Goal: Information Seeking & Learning: Learn about a topic

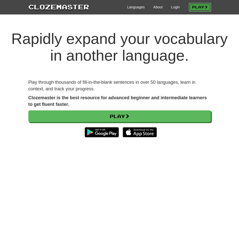
click at [201, 9] on link "Play" at bounding box center [200, 7] width 22 height 9
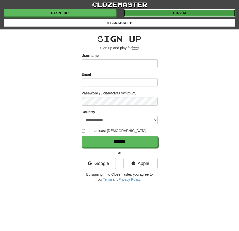
click at [139, 16] on link "Login" at bounding box center [180, 13] width 112 height 8
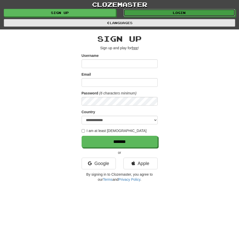
scroll to position [31, 0]
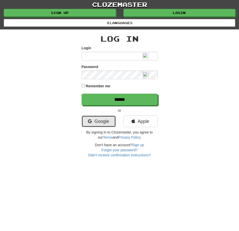
click at [100, 126] on link "Google" at bounding box center [99, 121] width 34 height 12
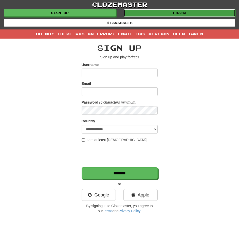
click at [166, 14] on link "Login" at bounding box center [180, 13] width 112 height 8
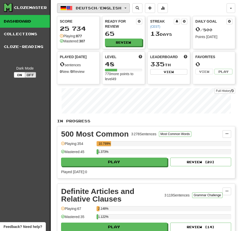
click at [114, 9] on span "Deutsch / English" at bounding box center [99, 8] width 46 height 4
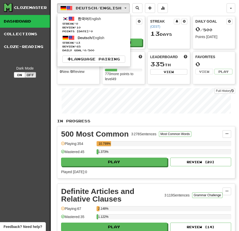
click at [210, 2] on div "Deutsch / English 한국어 / English Streak: 0 Review: 10 Points [DATE]: 0 Deutsch /…" at bounding box center [146, 194] width 178 height 388
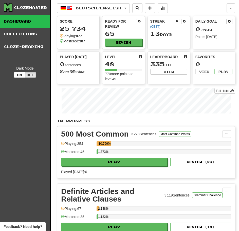
click at [202, 8] on div "Deutsch / English 한국어 / English Streak: 0 Review: 10 Points today: 0 Deutsch / …" at bounding box center [142, 8] width 170 height 10
click at [198, 9] on div "Deutsch / English 한국어 / English Streak: 0 Review: 10 Points today: 0 Deutsch / …" at bounding box center [142, 8] width 170 height 10
click at [128, 6] on button "Deutsch / English" at bounding box center [93, 8] width 73 height 10
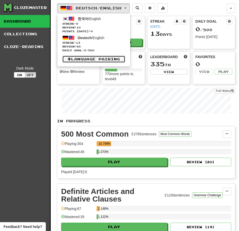
click at [111, 61] on link "Language Pairing" at bounding box center [93, 59] width 63 height 7
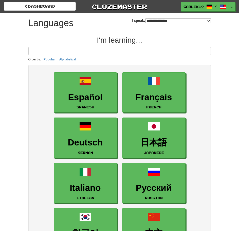
select select "*******"
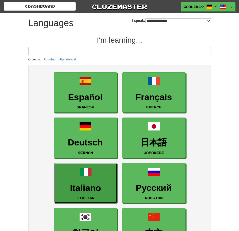
click at [80, 175] on span at bounding box center [86, 172] width 12 height 12
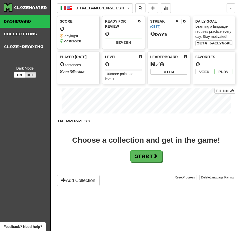
click at [205, 11] on div "Italiano / English 한국어 / English Streak: 0 Review: 10 Points [DATE]: 0 Deutsch …" at bounding box center [142, 8] width 170 height 10
click at [205, 11] on div "Italiano / English 한국어 / English Streak: 0 Review: 10 Points today: 0 Deutsch /…" at bounding box center [142, 8] width 170 height 10
click at [210, 10] on div "Italiano / English 한국어 / English Streak: 0 Review: 10 Points today: 0 Deutsch /…" at bounding box center [142, 8] width 170 height 10
click at [217, 4] on div "Italiano / English 한국어 / English Streak: 0 Review: 10 Points today: 0 Deutsch /…" at bounding box center [142, 8] width 170 height 10
click at [208, 8] on div "Italiano / English 한국어 / English Streak: 0 Review: 10 Points today: 0 Deutsch /…" at bounding box center [142, 8] width 170 height 10
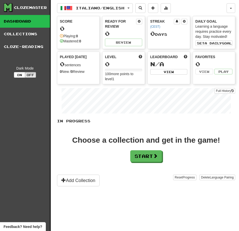
click at [206, 11] on div "Italiano / English 한국어 / English Streak: 0 Review: 10 Points today: 0 Deutsch /…" at bounding box center [142, 8] width 170 height 10
click at [148, 154] on button "Start" at bounding box center [147, 157] width 32 height 12
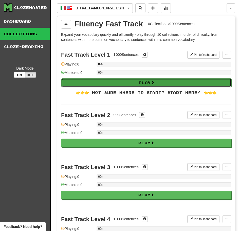
click at [154, 82] on span at bounding box center [153, 83] width 4 height 4
select select "**"
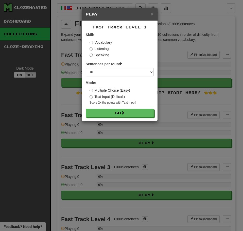
click at [150, 48] on div "Listening" at bounding box center [122, 48] width 64 height 5
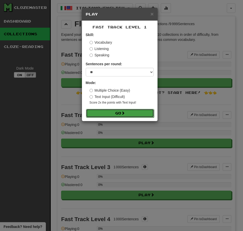
click at [125, 114] on span at bounding box center [123, 113] width 4 height 4
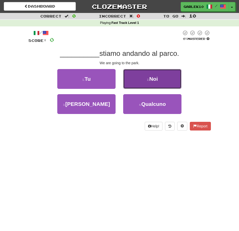
click at [159, 80] on button "2 . Noi" at bounding box center [152, 79] width 58 height 20
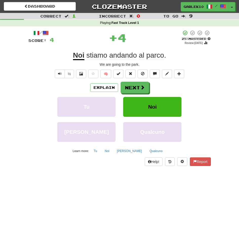
click at [225, 58] on div "Correct : 1 Incorrect : 0 To go : 9 Playing : Fast Track Level 1 / Score: 4 + 4…" at bounding box center [119, 93] width 239 height 160
click at [145, 88] on button "Next" at bounding box center [135, 88] width 28 height 12
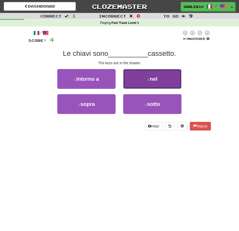
click at [156, 79] on span "nel" at bounding box center [154, 79] width 8 height 6
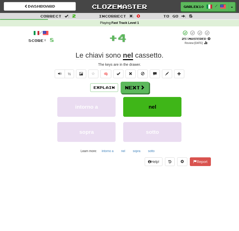
click at [210, 55] on div "Le chiavi sono nel cassetto ." at bounding box center [119, 55] width 183 height 9
click at [142, 87] on span at bounding box center [143, 87] width 5 height 5
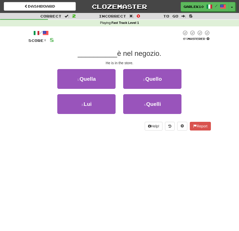
click at [211, 57] on div "__________ è nel negozio." at bounding box center [119, 53] width 183 height 9
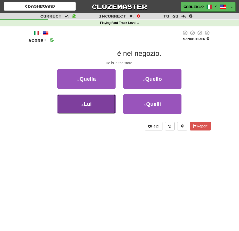
click at [97, 98] on button "3 . Lui" at bounding box center [86, 104] width 58 height 20
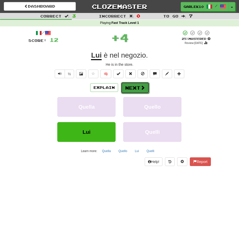
click at [145, 84] on button "Next" at bounding box center [135, 88] width 28 height 12
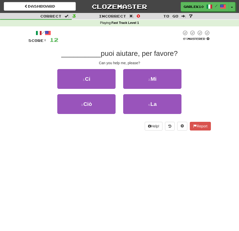
click at [195, 42] on div "0 % Mastered" at bounding box center [196, 37] width 29 height 14
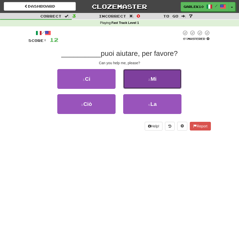
click at [150, 82] on button "2 . Mi" at bounding box center [152, 79] width 58 height 20
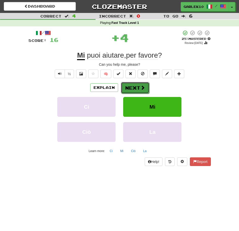
click at [140, 86] on button "Next" at bounding box center [135, 88] width 28 height 12
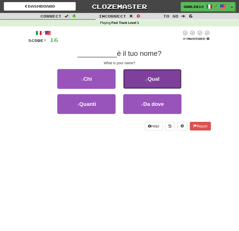
click at [154, 76] on span "Qual" at bounding box center [154, 79] width 12 height 6
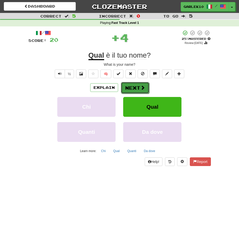
click at [138, 89] on button "Next" at bounding box center [135, 88] width 28 height 12
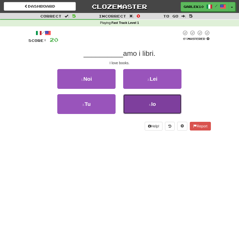
click at [176, 105] on button "4 . Io" at bounding box center [152, 104] width 58 height 20
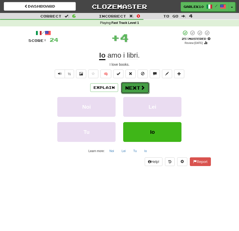
click at [148, 85] on button "Next" at bounding box center [135, 88] width 28 height 12
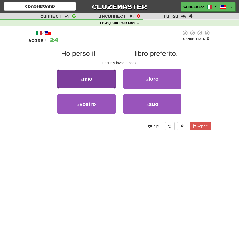
click at [113, 82] on button "1 . mio" at bounding box center [86, 79] width 58 height 20
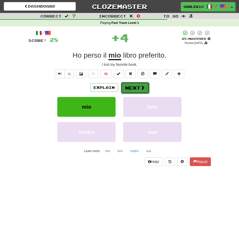
click at [143, 82] on button "Next" at bounding box center [135, 88] width 28 height 12
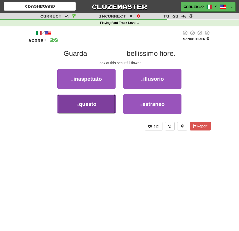
click at [113, 96] on button "3 . questo" at bounding box center [86, 104] width 58 height 20
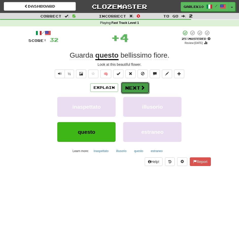
click at [141, 90] on span at bounding box center [143, 87] width 5 height 5
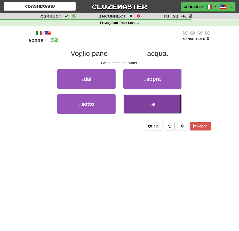
click at [148, 107] on button "4 . e" at bounding box center [152, 104] width 58 height 20
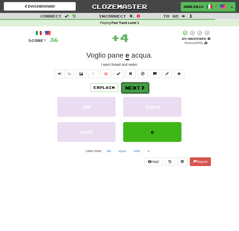
click at [139, 92] on button "Next" at bounding box center [135, 88] width 28 height 12
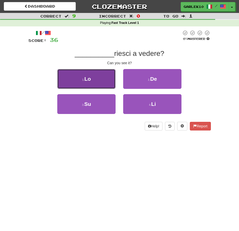
click at [108, 82] on button "1 . Lo" at bounding box center [86, 79] width 58 height 20
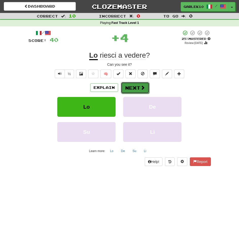
click at [128, 93] on button "Next" at bounding box center [135, 88] width 28 height 12
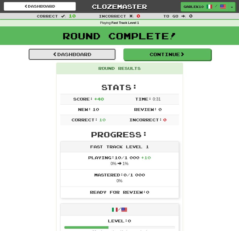
click at [110, 55] on link "Dashboard" at bounding box center [72, 54] width 88 height 12
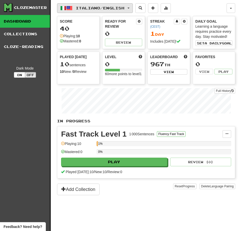
click at [122, 8] on span "Italiano / English" at bounding box center [100, 8] width 49 height 4
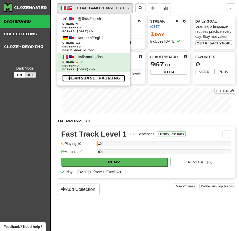
click at [113, 77] on link "Language Pairing" at bounding box center [93, 78] width 63 height 7
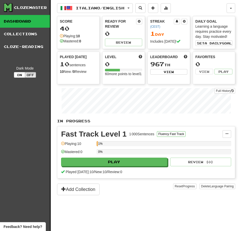
scroll to position [37, 0]
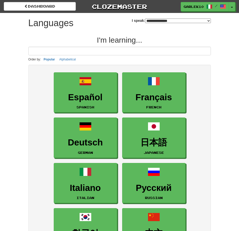
select select "*******"
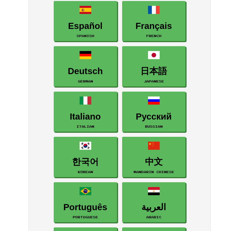
scroll to position [127, 0]
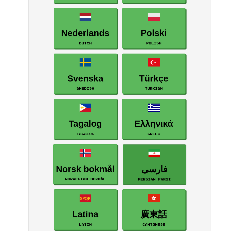
scroll to position [381, 0]
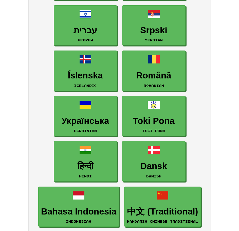
scroll to position [812, 0]
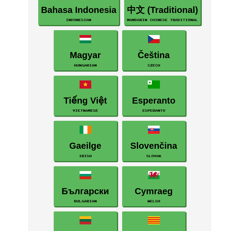
click at [230, 53] on div "dashboard Clozemaster garlek10 / Toggle Dropdown Dashboard Leaderboard Activity…" at bounding box center [119, 22] width 239 height 1668
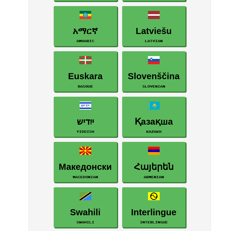
scroll to position [1117, 0]
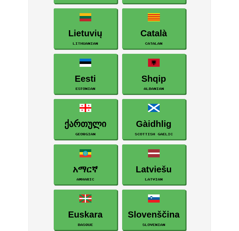
scroll to position [1142, 0]
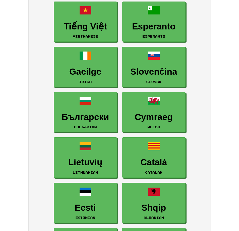
scroll to position [888, 0]
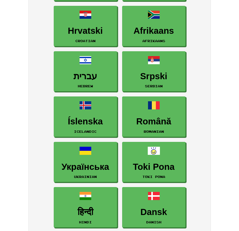
scroll to position [558, 0]
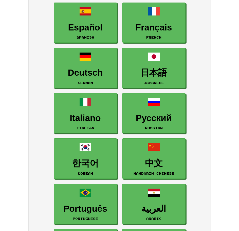
scroll to position [0, 0]
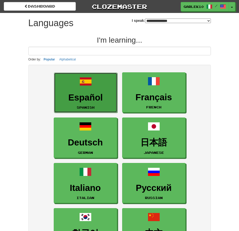
click at [61, 89] on link "Español Spanish" at bounding box center [85, 93] width 63 height 40
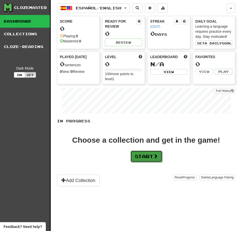
click at [156, 158] on span at bounding box center [156, 156] width 5 height 5
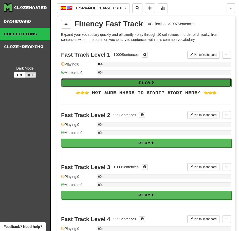
click at [144, 83] on button "Play" at bounding box center [146, 82] width 170 height 9
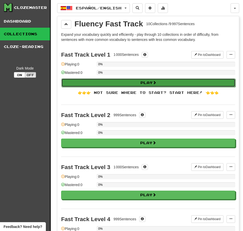
select select "**"
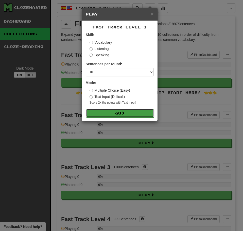
click at [135, 114] on button "Go" at bounding box center [120, 113] width 68 height 9
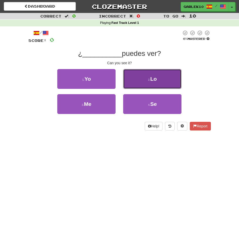
click at [168, 76] on button "2 . Lo" at bounding box center [152, 79] width 58 height 20
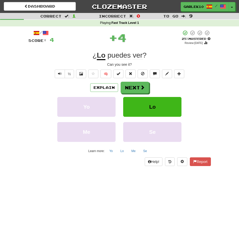
click at [224, 64] on div "Correct : 1 Incorrect : 0 To go : 9 Playing : Fast Track Level 1 / Score: 4 + 4…" at bounding box center [119, 93] width 239 height 160
click at [145, 87] on button "Next" at bounding box center [135, 88] width 28 height 12
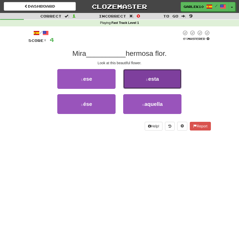
click at [147, 84] on button "2 . esta" at bounding box center [152, 79] width 58 height 20
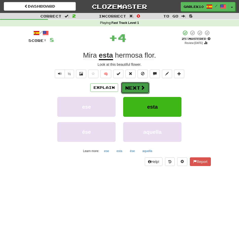
click at [137, 90] on button "Next" at bounding box center [135, 88] width 28 height 12
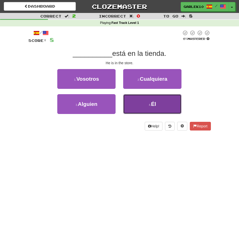
click at [159, 102] on button "4 . Él" at bounding box center [152, 104] width 58 height 20
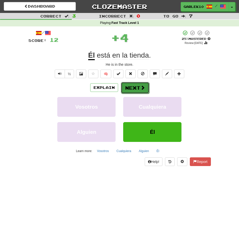
click at [134, 84] on button "Next" at bounding box center [135, 88] width 28 height 12
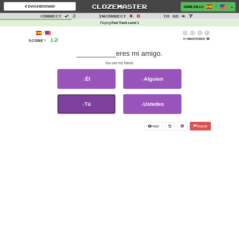
click at [91, 102] on span "Tú" at bounding box center [88, 104] width 7 height 6
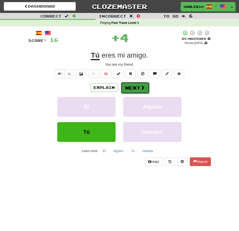
click at [141, 85] on span at bounding box center [143, 87] width 5 height 5
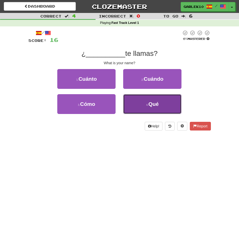
click at [150, 97] on button "4 . Qué" at bounding box center [152, 104] width 58 height 20
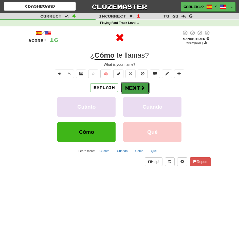
click at [141, 86] on span at bounding box center [143, 87] width 5 height 5
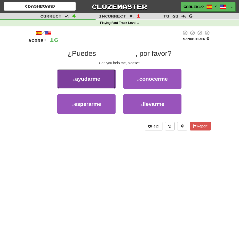
click at [108, 76] on button "1 . ayudarme" at bounding box center [86, 79] width 58 height 20
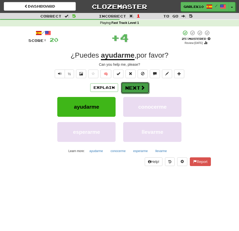
click at [139, 85] on button "Next" at bounding box center [135, 88] width 28 height 12
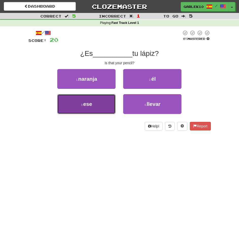
click at [79, 106] on button "3 . ese" at bounding box center [86, 104] width 58 height 20
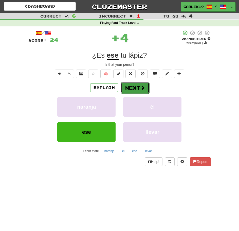
click at [140, 90] on button "Next" at bounding box center [135, 88] width 28 height 12
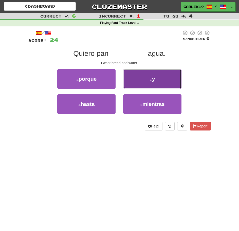
click at [139, 81] on button "2 . y" at bounding box center [152, 79] width 58 height 20
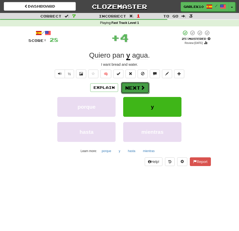
click at [138, 89] on button "Next" at bounding box center [135, 88] width 28 height 12
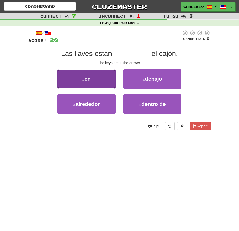
click at [95, 86] on button "1 . en" at bounding box center [86, 79] width 58 height 20
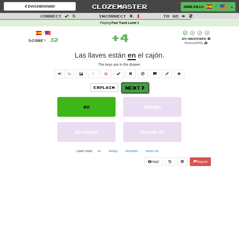
click at [134, 89] on button "Next" at bounding box center [135, 88] width 28 height 12
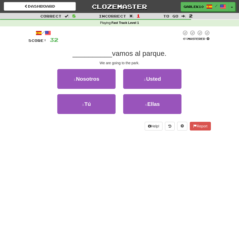
click at [213, 57] on div "/ Score: 32 0 % Mastered __________ vamos al parque. We are going to the park. …" at bounding box center [120, 81] width 190 height 111
click at [209, 57] on div "__________ vamos al parque." at bounding box center [119, 53] width 183 height 9
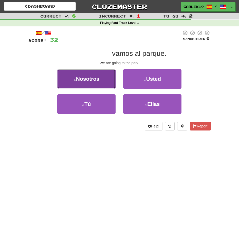
click at [92, 79] on span "Nosotros" at bounding box center [87, 79] width 23 height 6
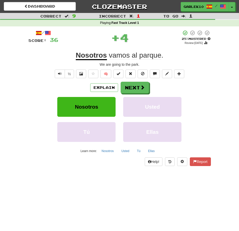
click at [195, 58] on div "Nosotros vamos al parque ." at bounding box center [119, 55] width 183 height 9
click at [126, 89] on button "Next" at bounding box center [135, 88] width 28 height 12
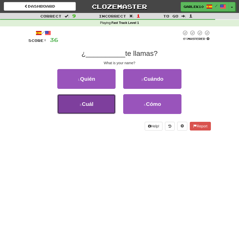
click at [90, 98] on button "3 . Cuál" at bounding box center [86, 104] width 58 height 20
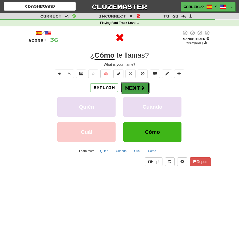
click at [140, 83] on button "Next" at bounding box center [135, 88] width 28 height 12
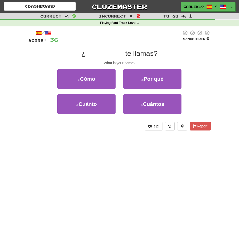
click at [198, 55] on div "¿ __________ te llamas?" at bounding box center [119, 53] width 183 height 9
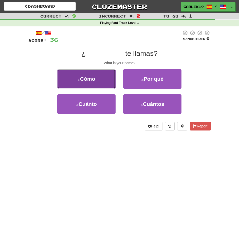
click at [99, 83] on button "1 . Cómo" at bounding box center [86, 79] width 58 height 20
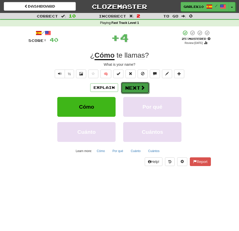
click at [128, 87] on button "Next" at bounding box center [135, 88] width 28 height 12
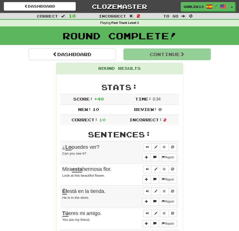
click at [204, 64] on div "Round Results Stats: Score: + 40 Time: 0 : 34 New: 10 Review: 0 Correct: 10 Inc…" at bounding box center [119, 216] width 183 height 307
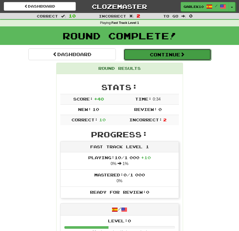
click at [173, 57] on button "Continue" at bounding box center [168, 55] width 88 height 12
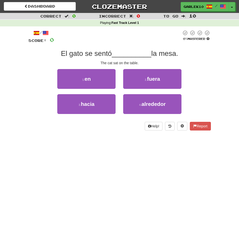
click at [208, 47] on div "/ Score: 0 0 % Mastered El gato se sentó __________ la mesa. The cat sat on the…" at bounding box center [119, 80] width 183 height 101
click at [215, 60] on div "Correct : 0 Incorrect : 0 To go : 10 Playing : Fast Track Level 1 / Score: 0 0 …" at bounding box center [119, 75] width 239 height 125
click at [57, 2] on div "Dashboard Clozemaster garlek10 / Toggle Dropdown Dashboard Leaderboard Activity…" at bounding box center [119, 5] width 239 height 11
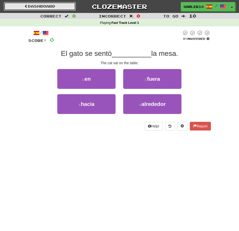
click at [53, 5] on link "Dashboard" at bounding box center [40, 6] width 72 height 9
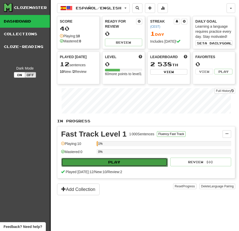
click at [122, 160] on button "Play" at bounding box center [114, 162] width 106 height 9
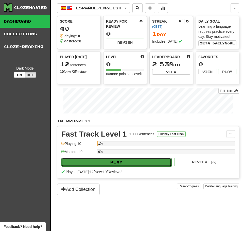
select select "**"
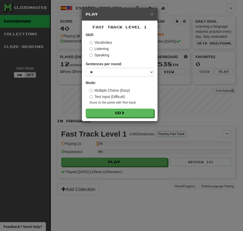
click at [131, 53] on div "Speaking" at bounding box center [122, 55] width 64 height 5
click at [106, 98] on label "Text Input (Difficult)" at bounding box center [108, 96] width 36 height 5
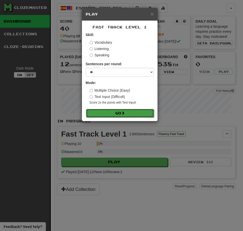
click at [108, 112] on button "Go" at bounding box center [120, 113] width 68 height 9
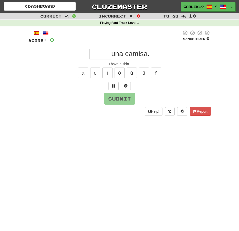
click at [201, 54] on div "una camisa." at bounding box center [119, 54] width 183 height 10
click at [212, 68] on div "/ Score: 0 0 % Mastered una camisa. I have a shirt. á é í ó ú ü ñ Submit Help! …" at bounding box center [120, 74] width 190 height 96
click at [223, 63] on div "Correct : 0 Incorrect : 0 To go : 10 Playing : Fast Track Level 1 / Score: 0 0 …" at bounding box center [119, 68] width 239 height 110
click at [219, 70] on div "Correct : 0 Incorrect : 0 To go : 10 Playing : Fast Track Level 1 / Score: 0 0 …" at bounding box center [119, 68] width 239 height 110
click at [92, 54] on input "text" at bounding box center [101, 54] width 22 height 10
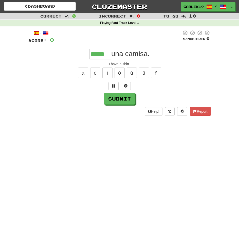
type input "*****"
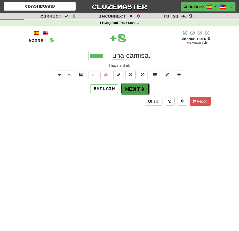
click at [129, 90] on button "Next" at bounding box center [135, 89] width 28 height 12
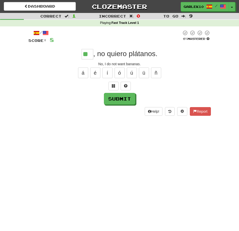
type input "**"
type input "*******"
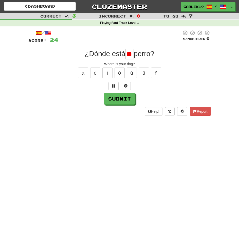
type input "*"
type input "**"
type input "******"
type input "***"
type input "**"
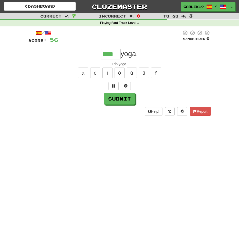
type input "****"
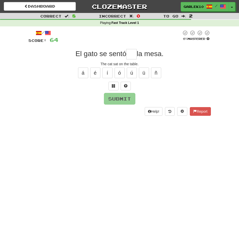
click at [133, 52] on input "text" at bounding box center [131, 54] width 10 height 10
type input "**"
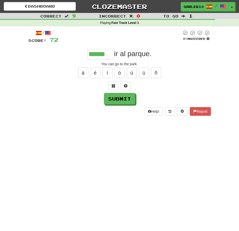
type input "******"
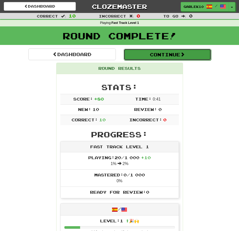
click at [185, 56] on span at bounding box center [182, 54] width 5 height 5
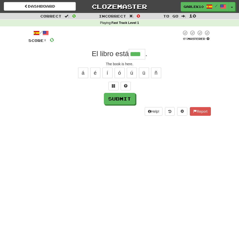
type input "****"
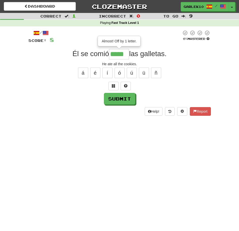
type input "*****"
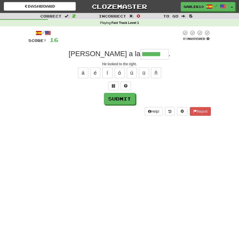
type input "*******"
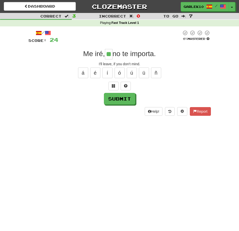
type input "**"
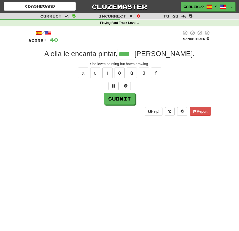
type input "****"
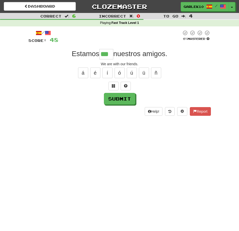
type input "***"
type input "****"
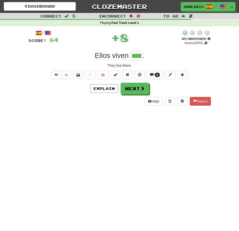
scroll to position [0, 0]
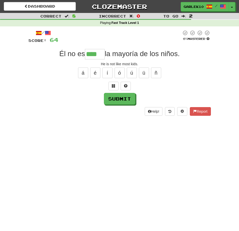
type input "****"
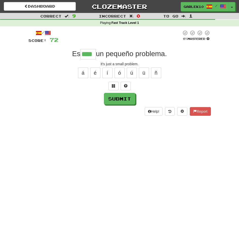
type input "****"
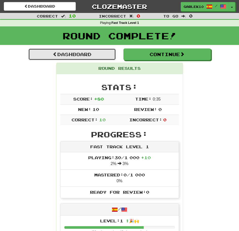
click at [95, 56] on link "Dashboard" at bounding box center [72, 54] width 88 height 12
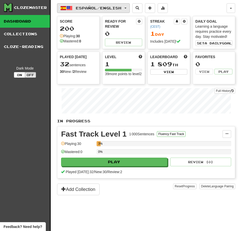
click at [129, 7] on button "Español / English" at bounding box center [93, 8] width 73 height 10
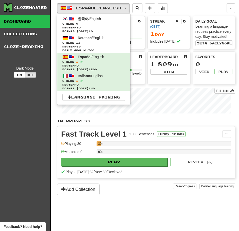
click at [209, 6] on div "Español / English 한국어 / English Streak: 0 Review: 10 Points [DATE]: 0 Deutsch /…" at bounding box center [142, 8] width 170 height 10
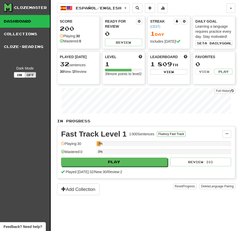
click at [203, 9] on div "Español / English 한국어 / English Streak: 0 Review: 10 Points [DATE]: 0 Deutsch /…" at bounding box center [142, 8] width 170 height 10
click at [204, 5] on div "Español / English 한국어 / English Streak: 0 Review: 10 Points [DATE]: 0 Deutsch /…" at bounding box center [142, 8] width 170 height 10
click at [130, 9] on button "Español / English" at bounding box center [93, 8] width 73 height 10
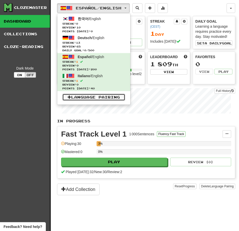
click at [118, 98] on link "Language Pairing" at bounding box center [93, 97] width 63 height 7
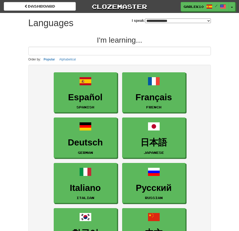
select select "*******"
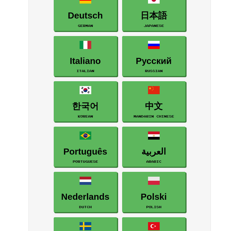
scroll to position [127, 0]
